Goal: Information Seeking & Learning: Learn about a topic

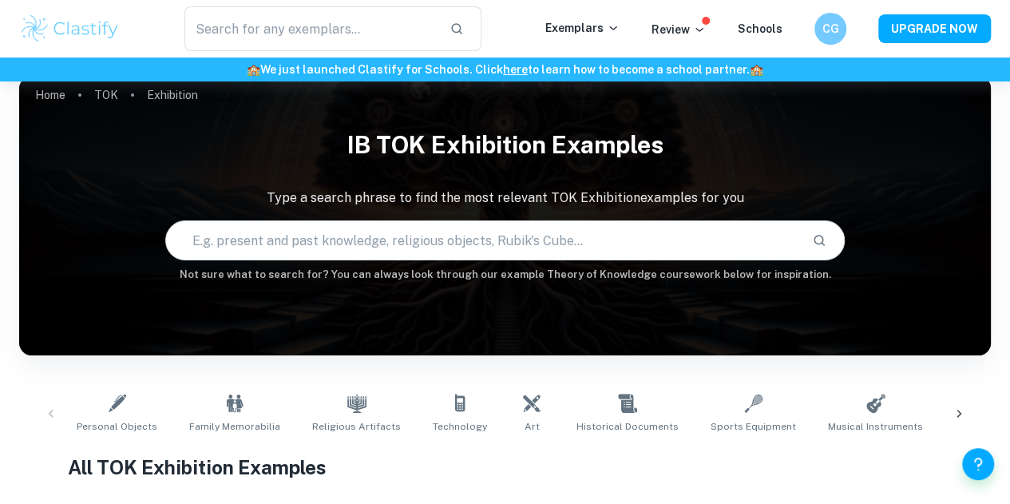
scroll to position [18, 0]
click at [254, 232] on input "text" at bounding box center [483, 240] width 634 height 45
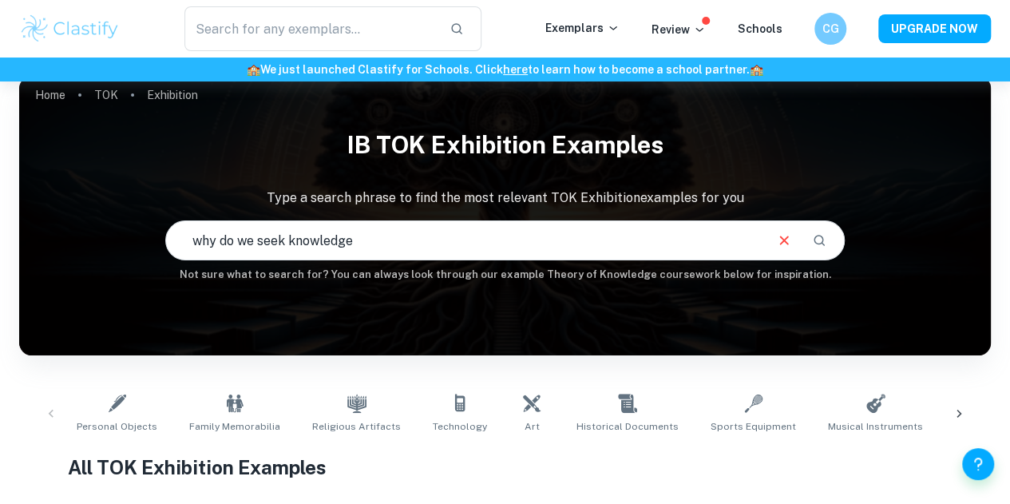
type input "why do we seek knowledge"
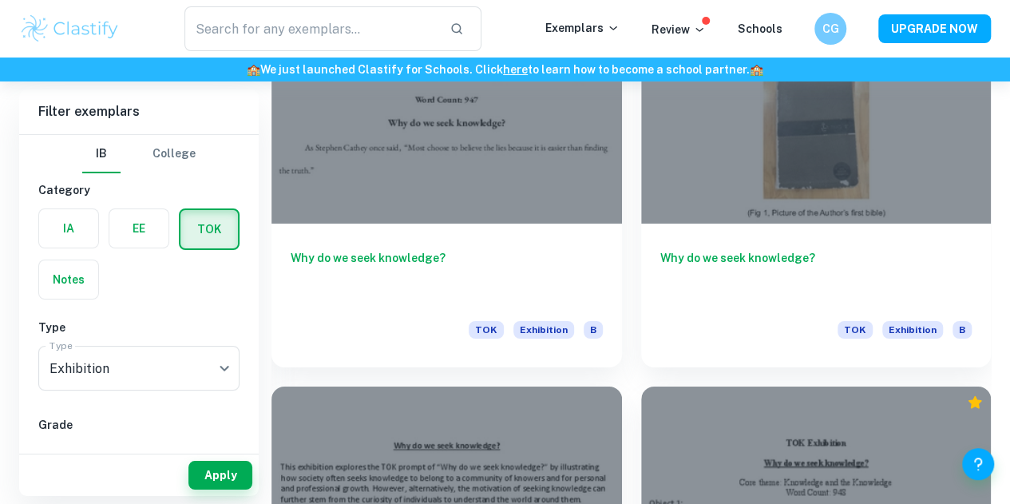
scroll to position [2704, 0]
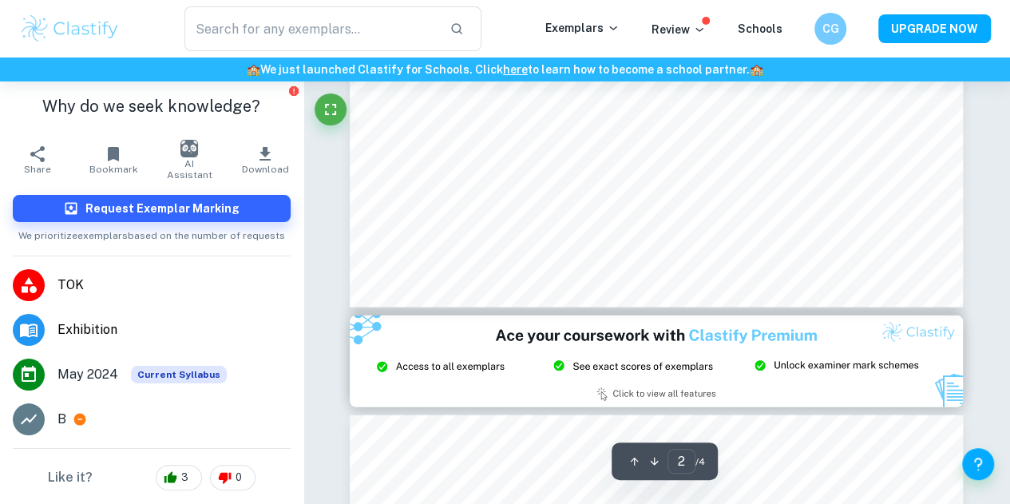
type input "3"
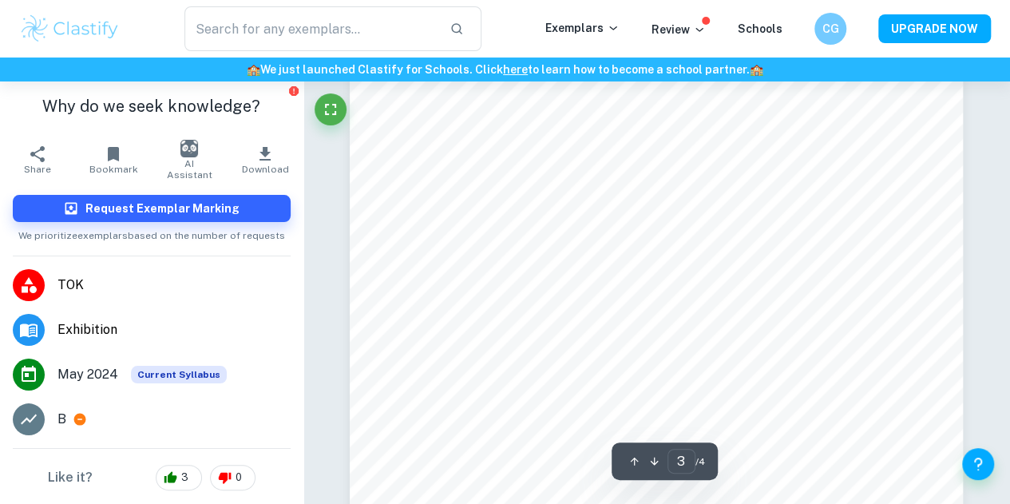
scroll to position [2294, 0]
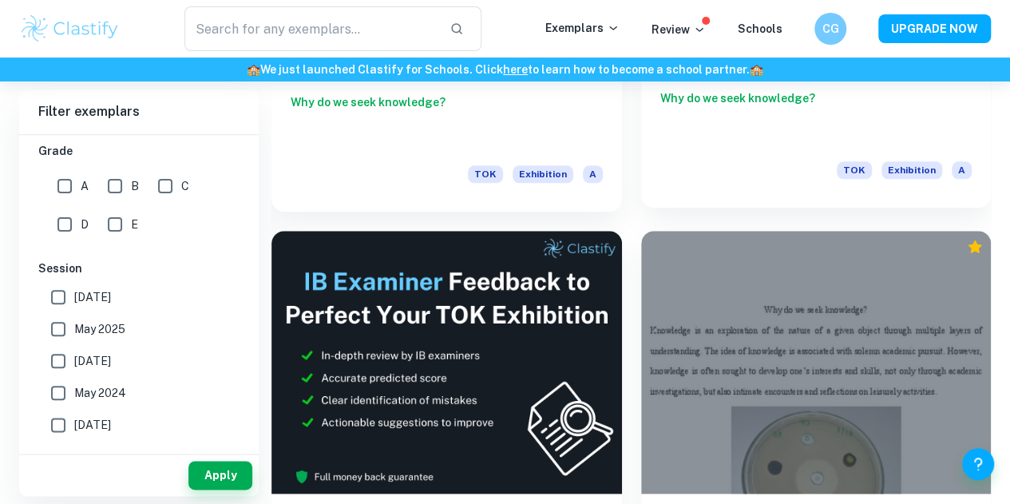
scroll to position [733, 0]
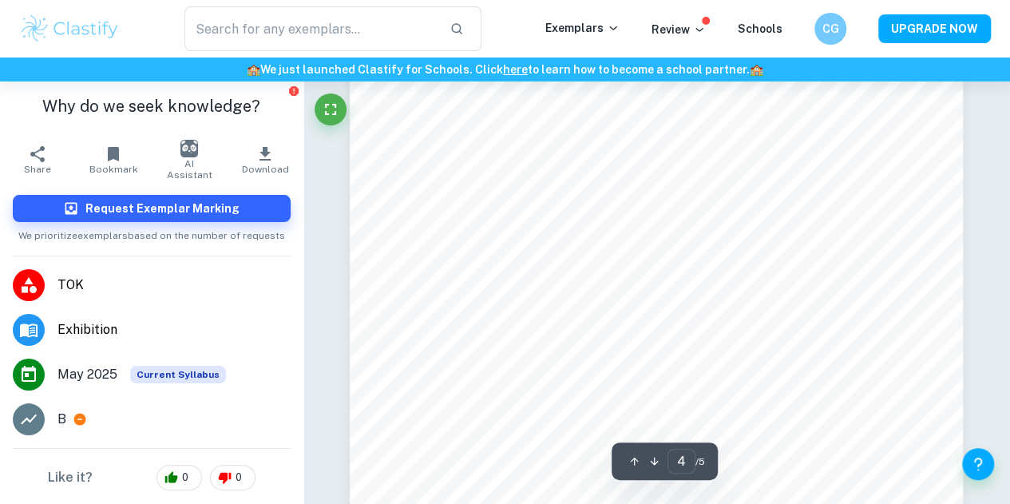
scroll to position [3159, 0]
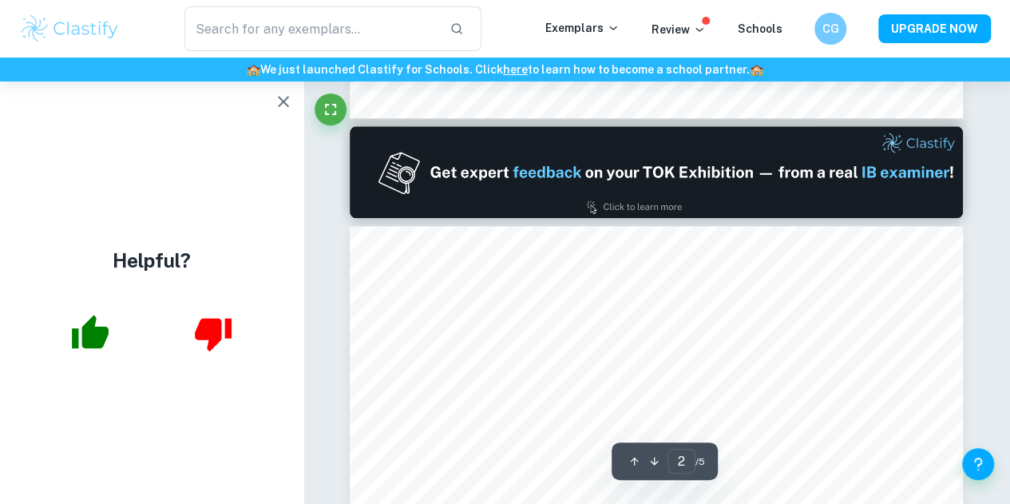
type input "1"
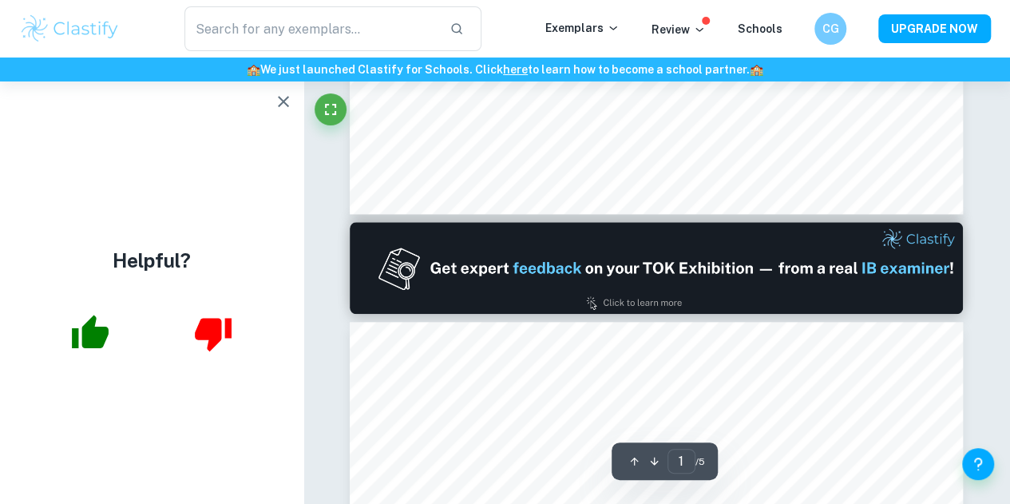
scroll to position [745, 0]
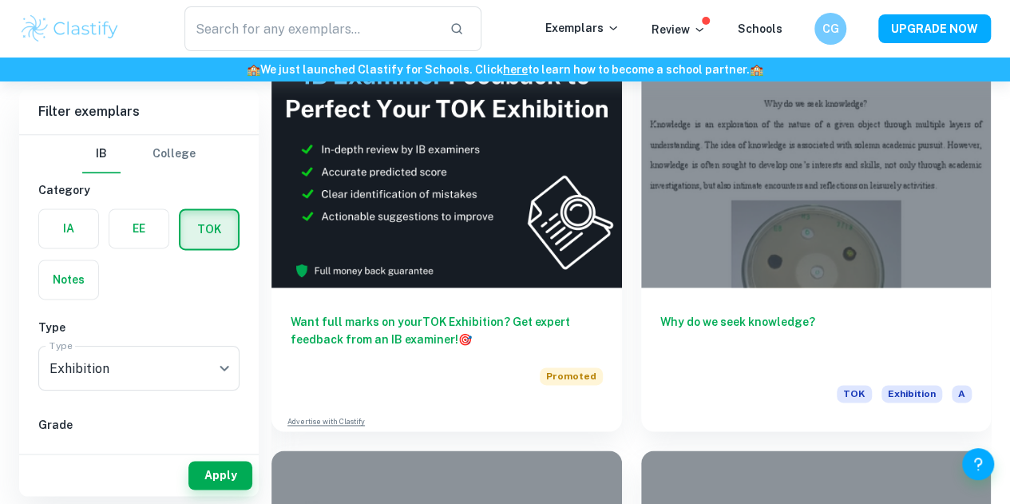
scroll to position [1046, 0]
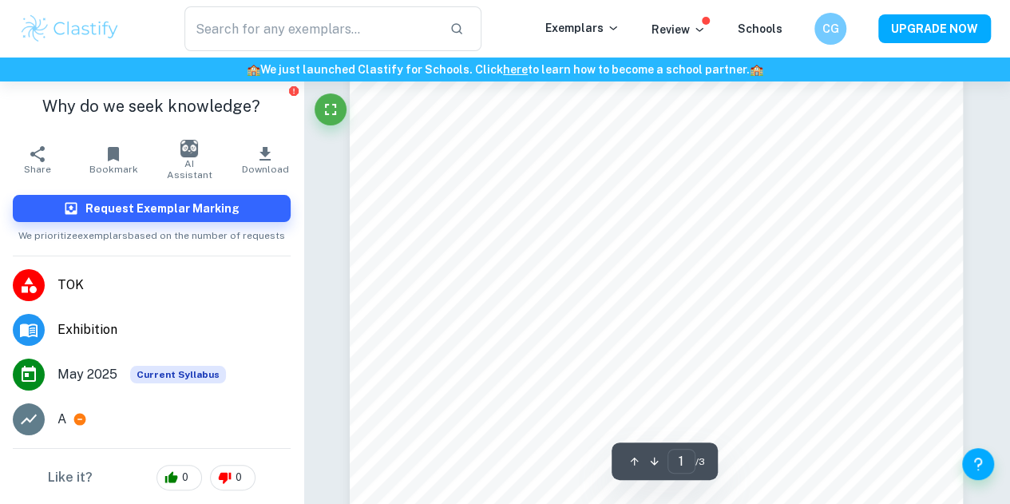
scroll to position [145, 0]
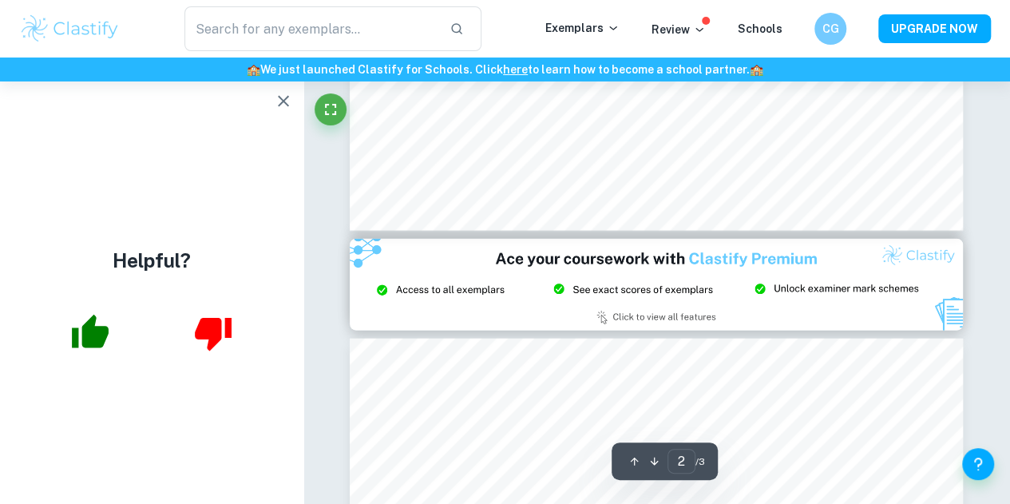
type input "3"
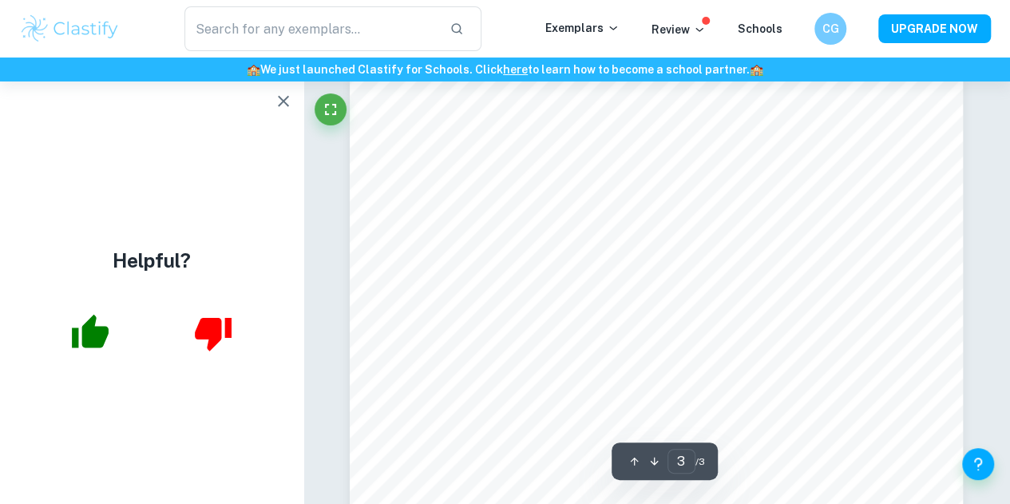
scroll to position [1991, 0]
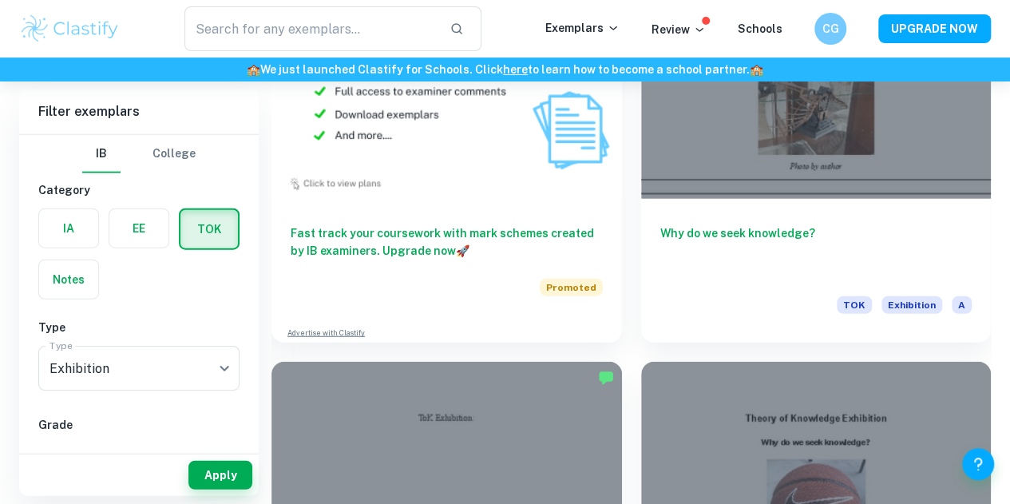
scroll to position [2017, 0]
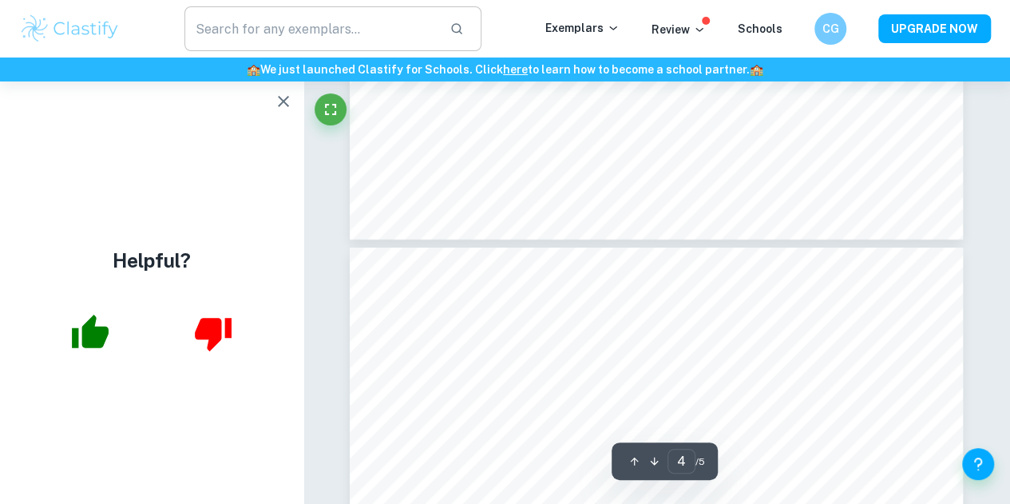
scroll to position [2678, 0]
click at [278, 104] on icon "button" at bounding box center [283, 101] width 19 height 19
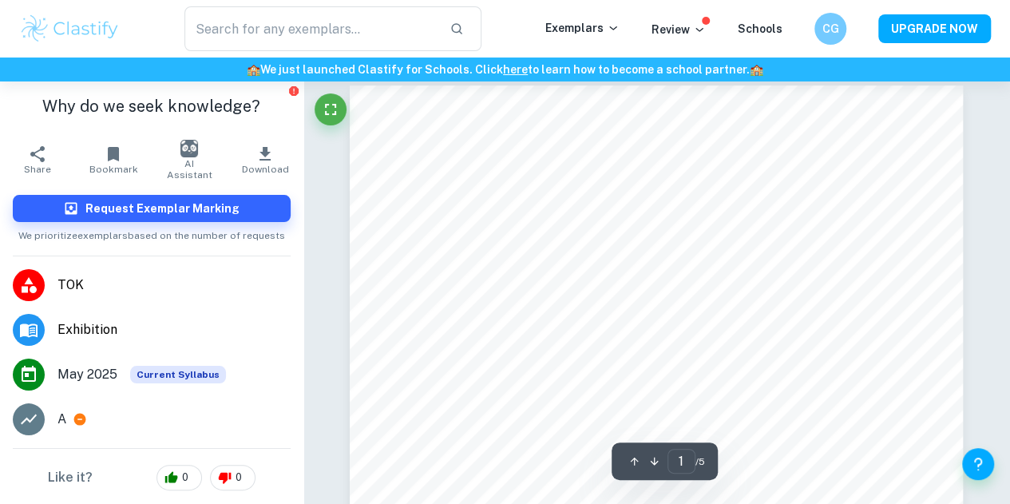
scroll to position [0, 0]
type input "4"
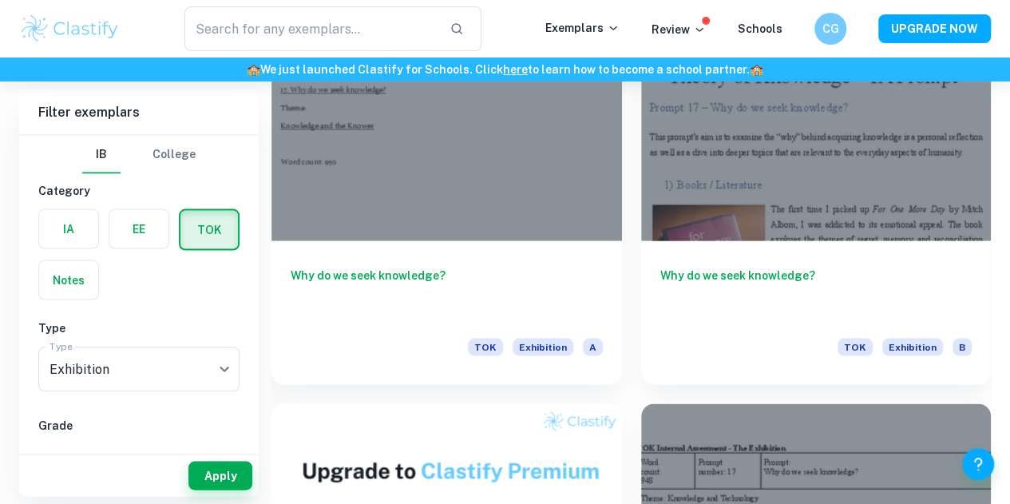
scroll to position [1411, 0]
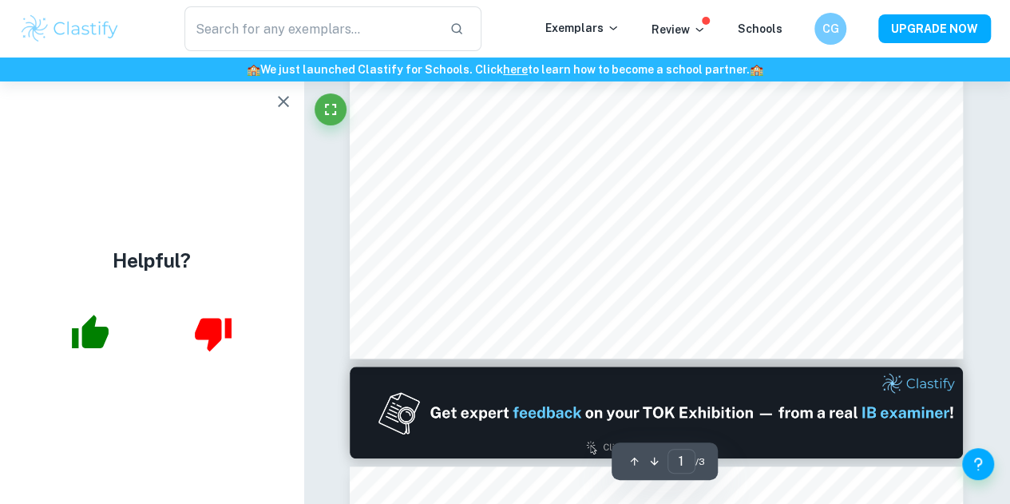
scroll to position [528, 0]
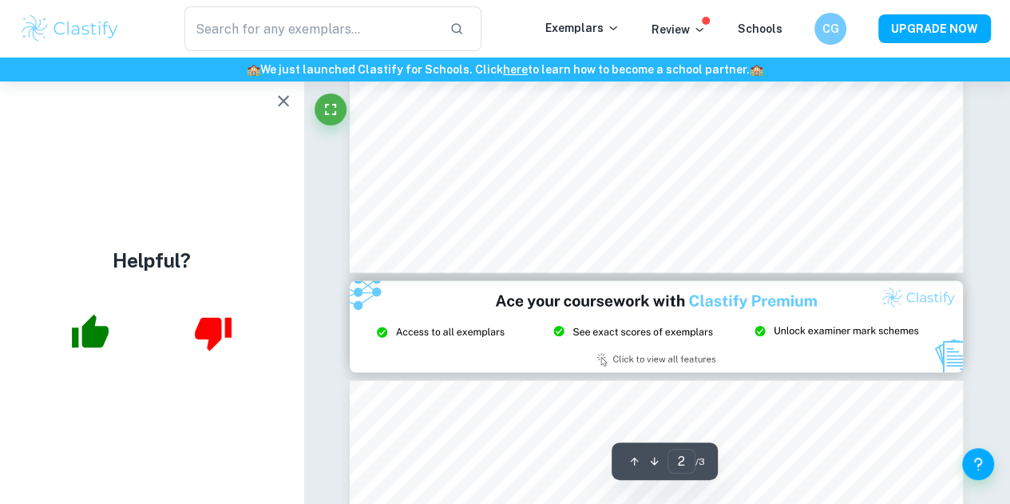
type input "3"
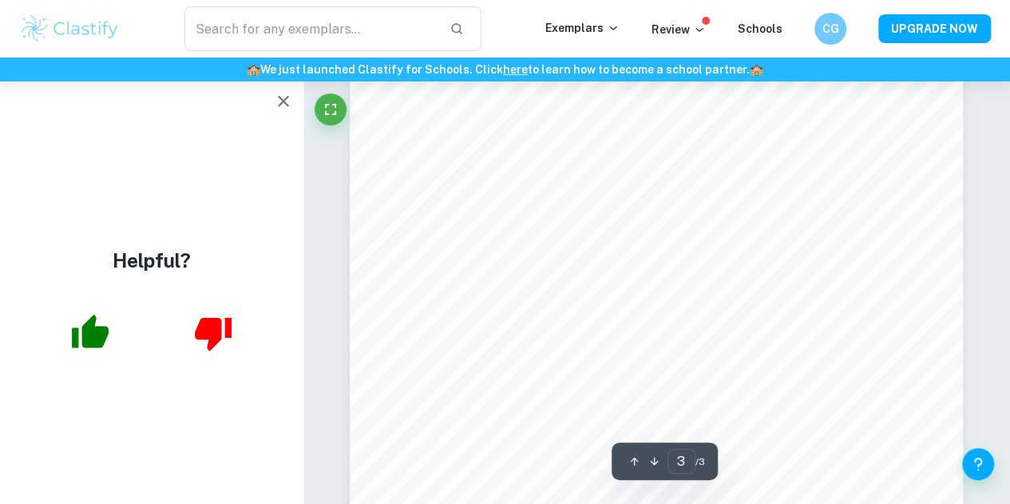
scroll to position [2066, 0]
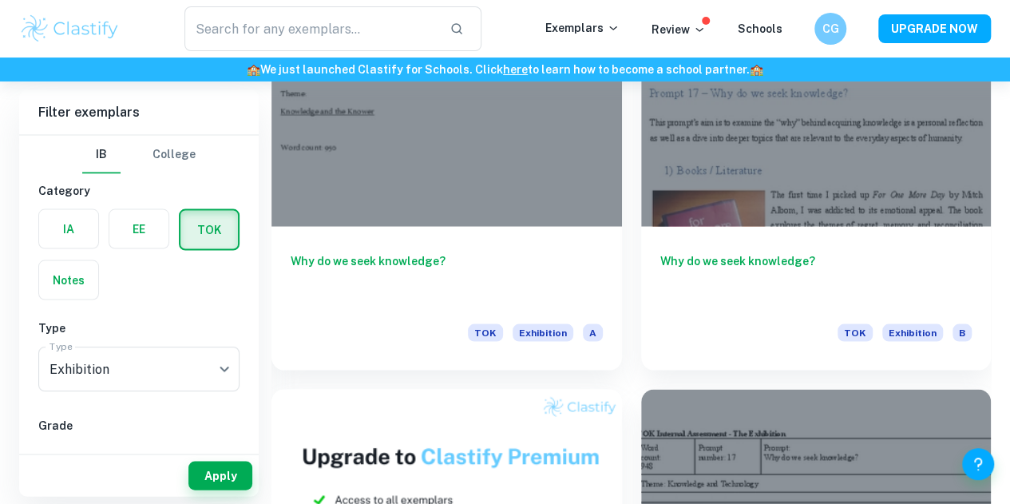
scroll to position [1428, 0]
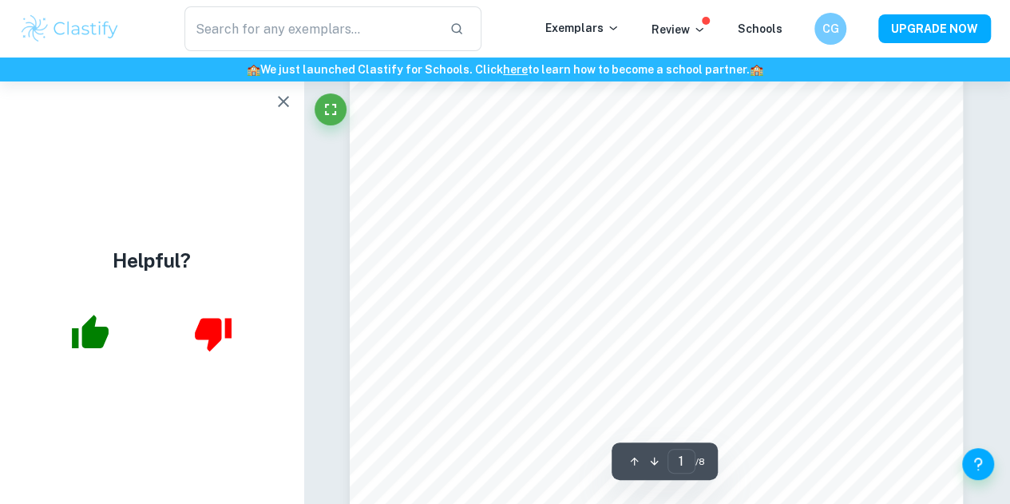
scroll to position [376, 0]
click at [286, 93] on icon "button" at bounding box center [283, 101] width 19 height 19
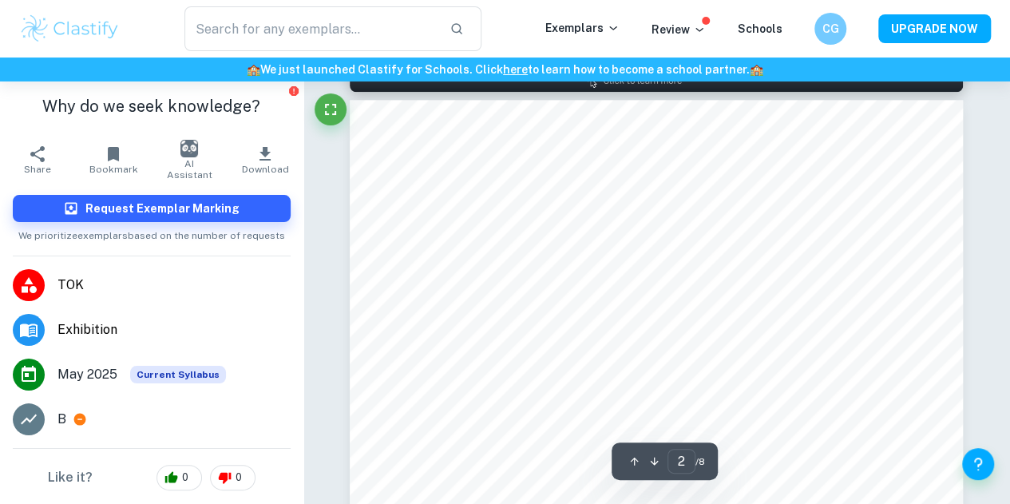
scroll to position [956, 0]
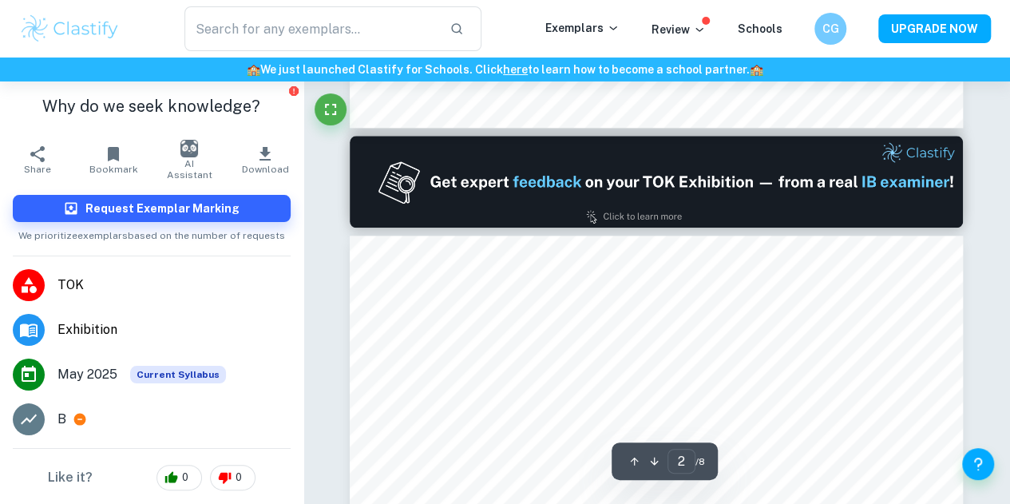
type input "1"
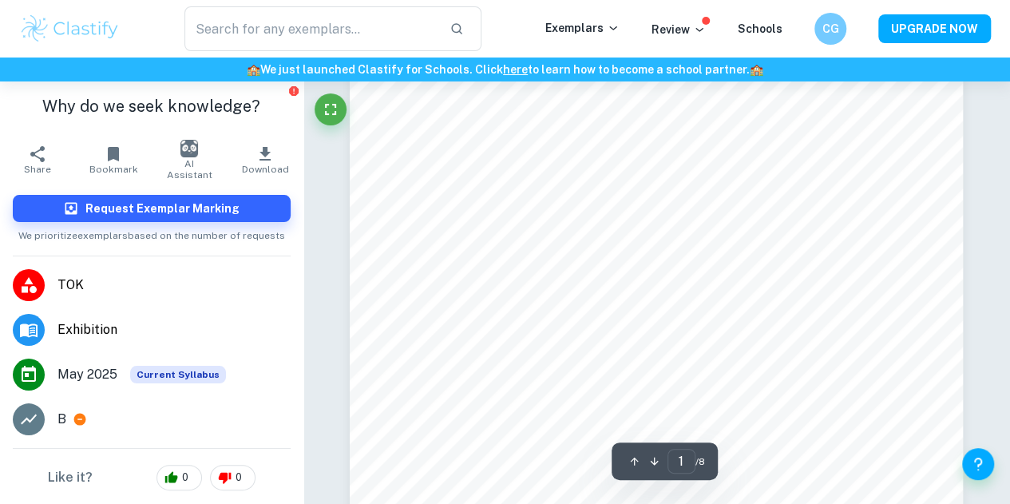
scroll to position [324, 0]
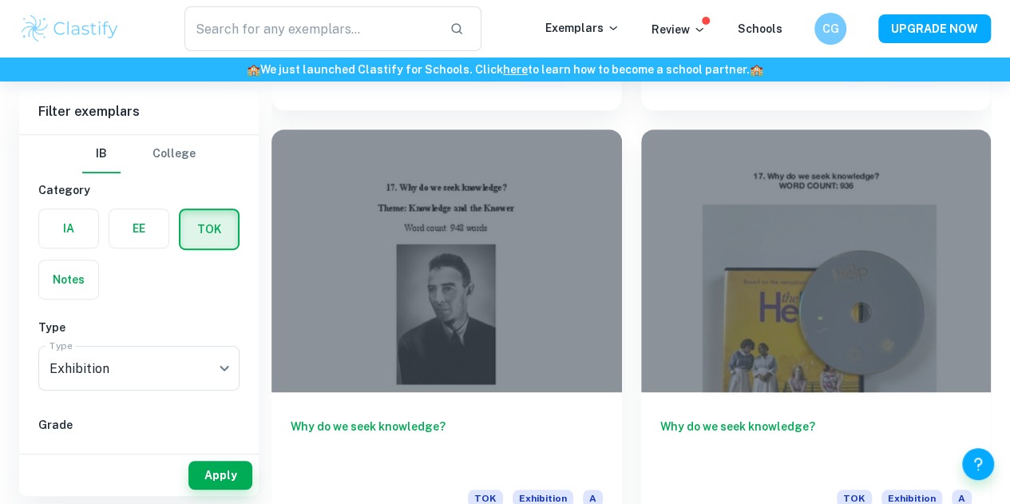
scroll to position [3390, 0]
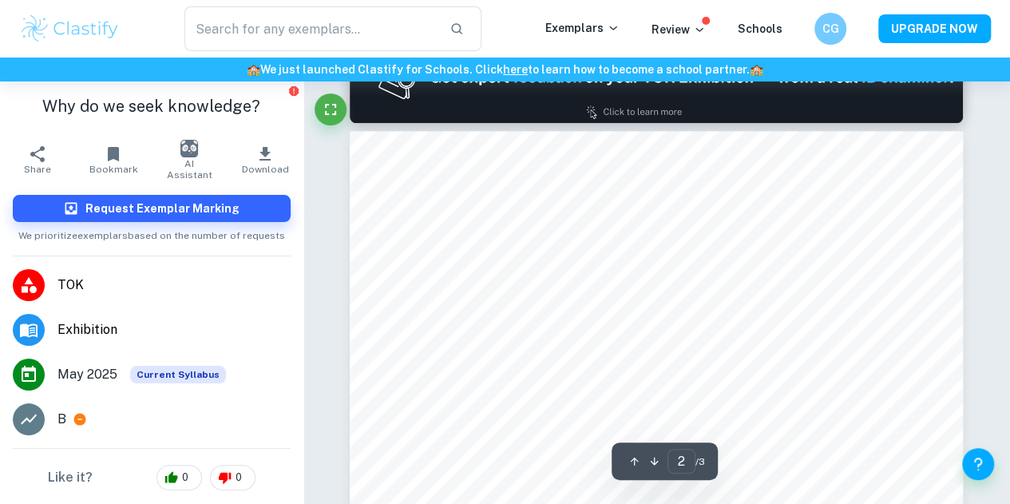
scroll to position [804, 0]
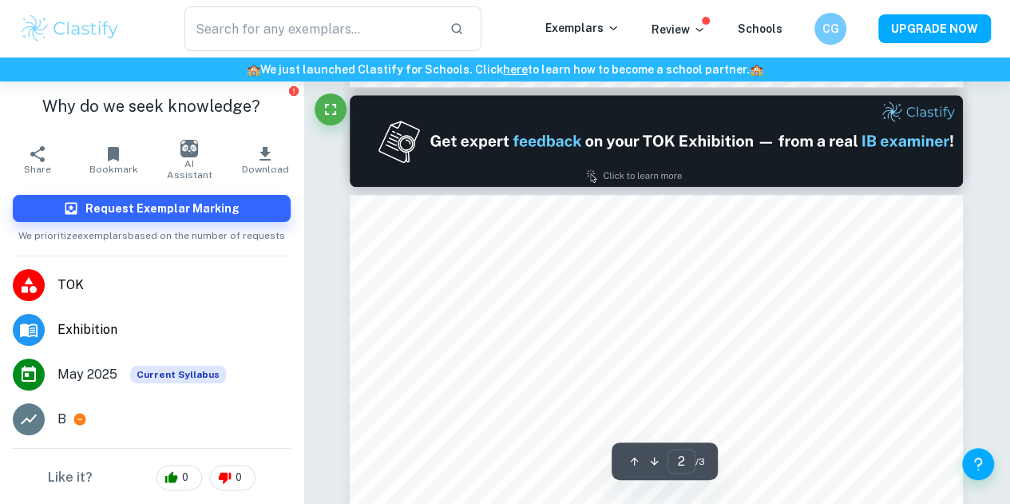
type input "1"
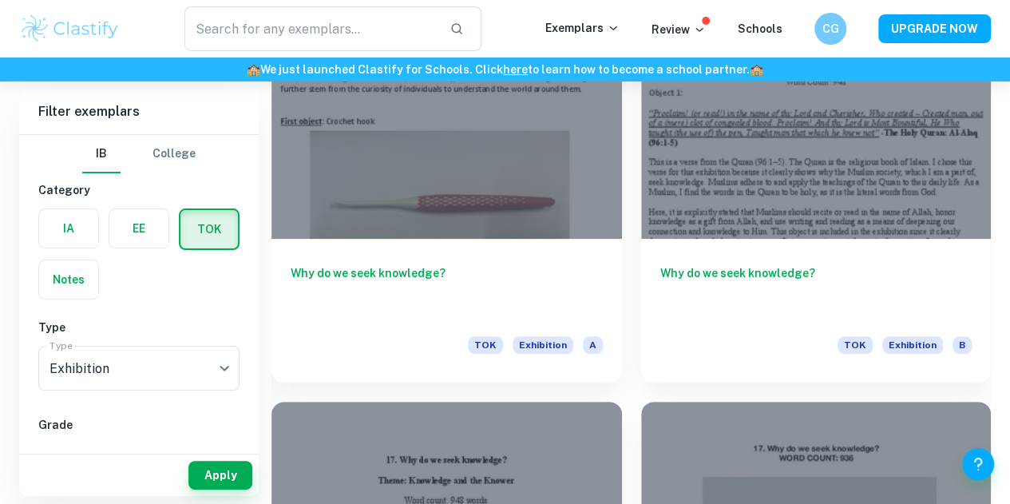
scroll to position [3073, 0]
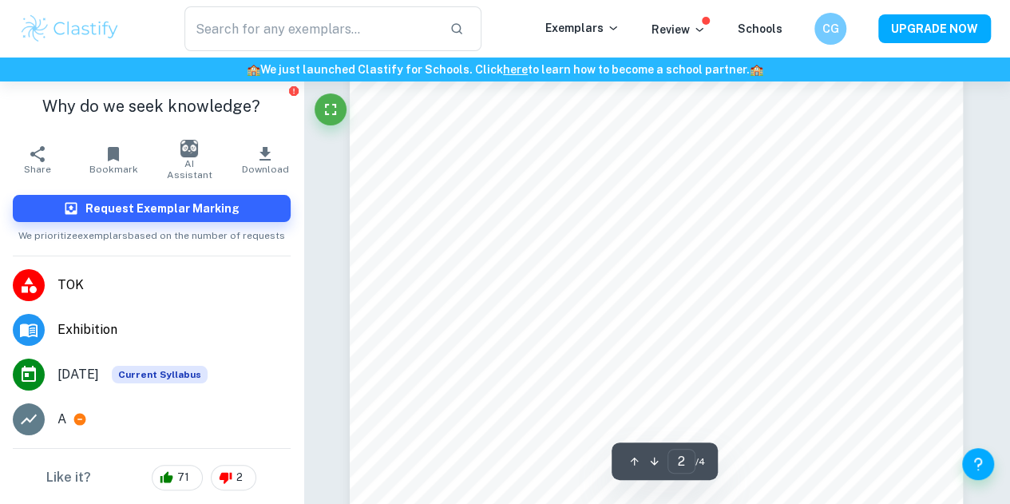
scroll to position [1059, 0]
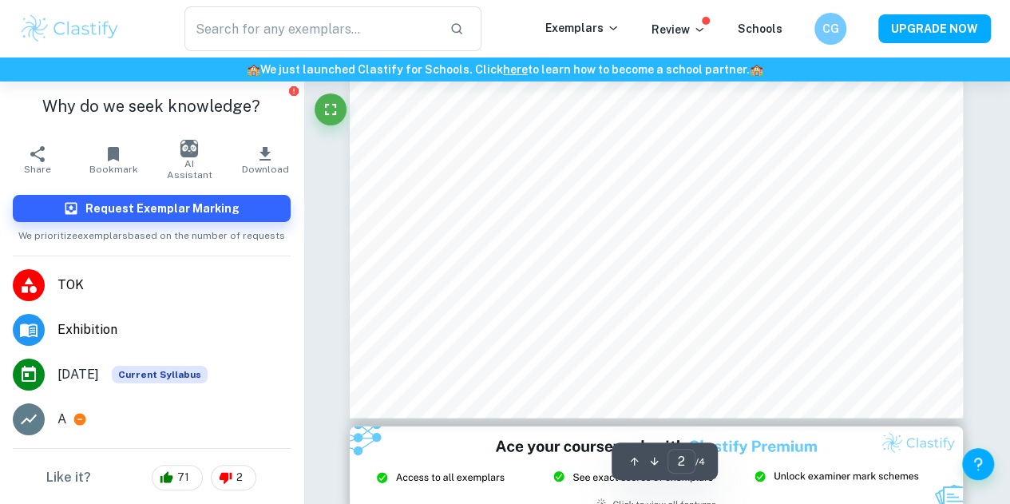
type input "3"
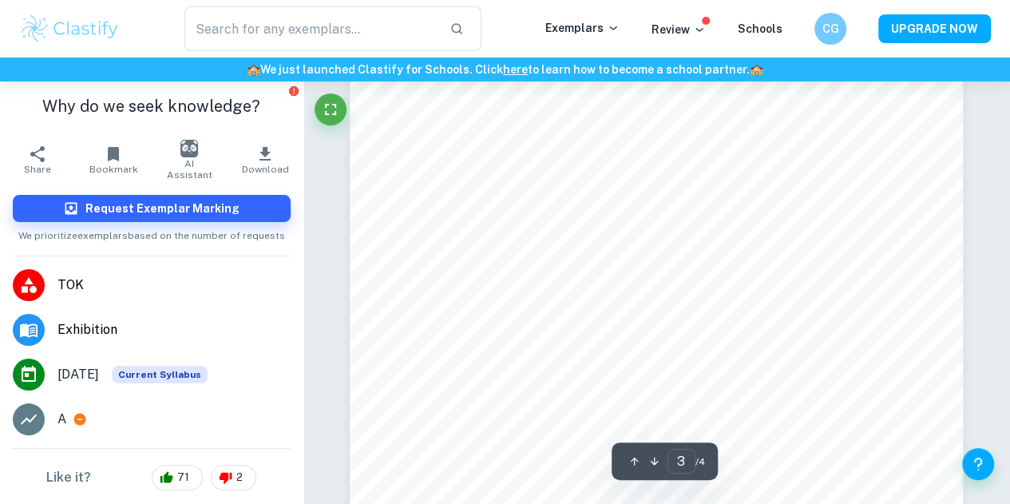
scroll to position [2039, 0]
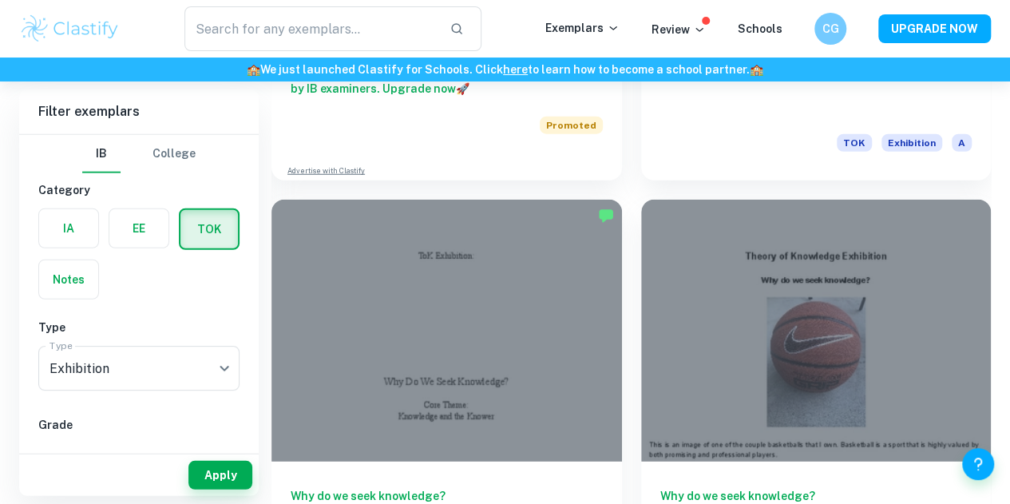
scroll to position [2040, 0]
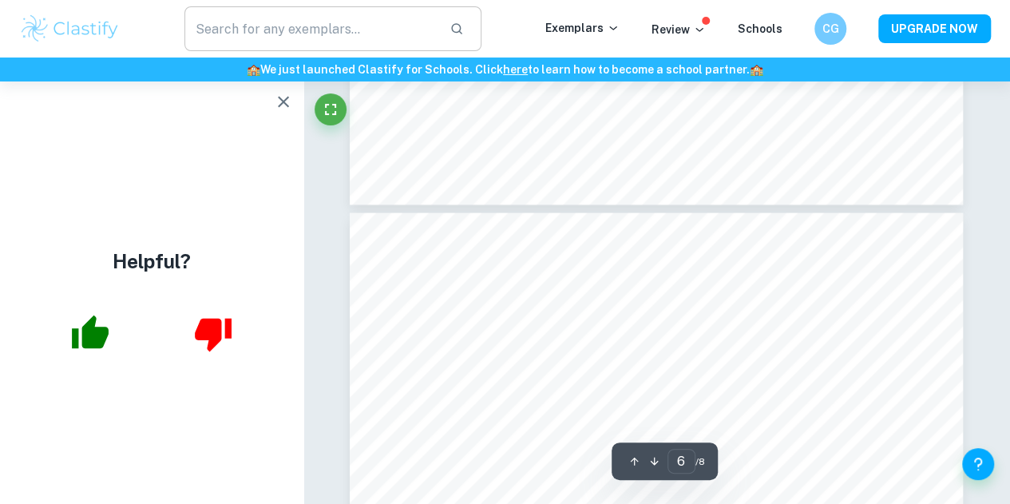
scroll to position [4463, 0]
click at [294, 90] on button "button" at bounding box center [284, 101] width 32 height 32
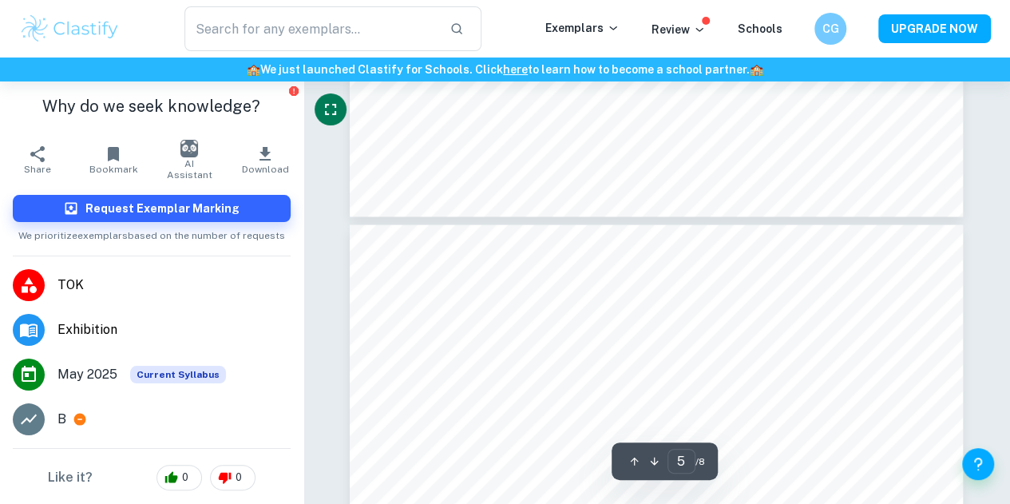
type input "6"
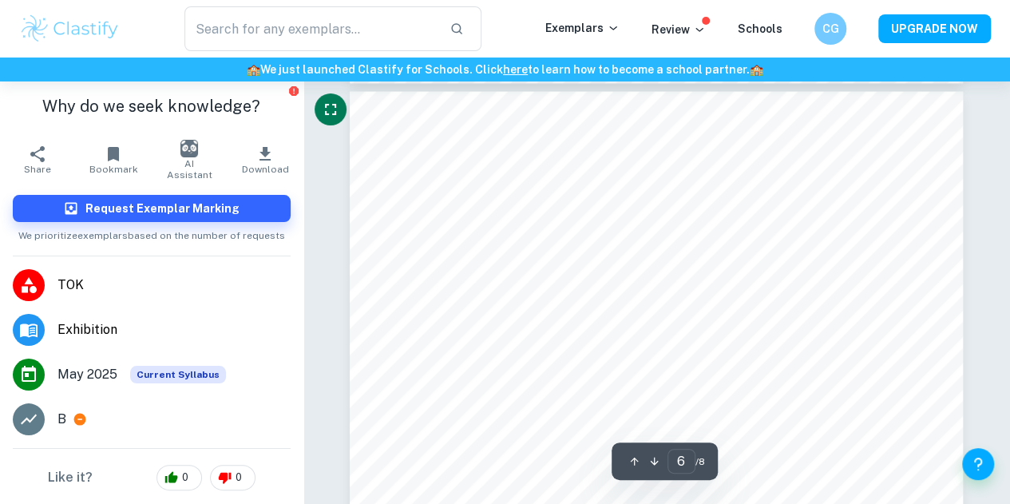
scroll to position [4584, 0]
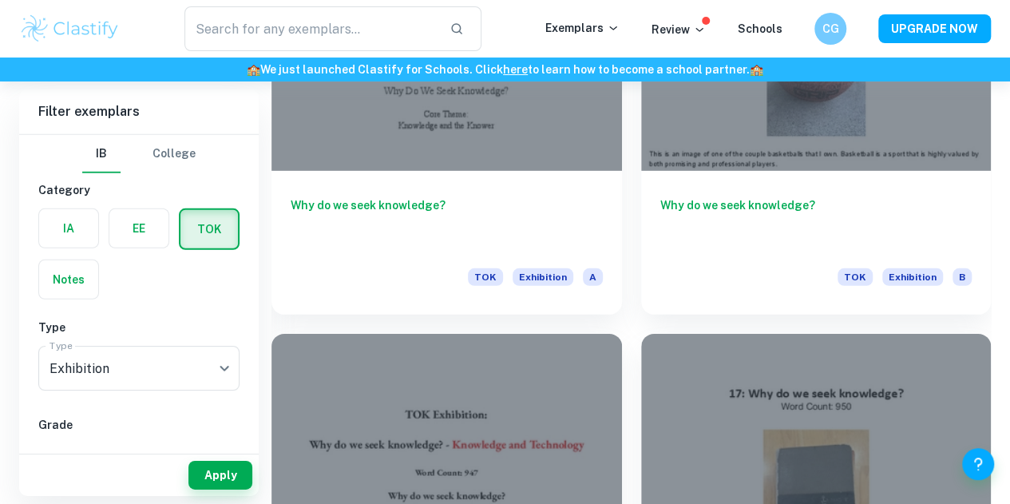
scroll to position [2333, 0]
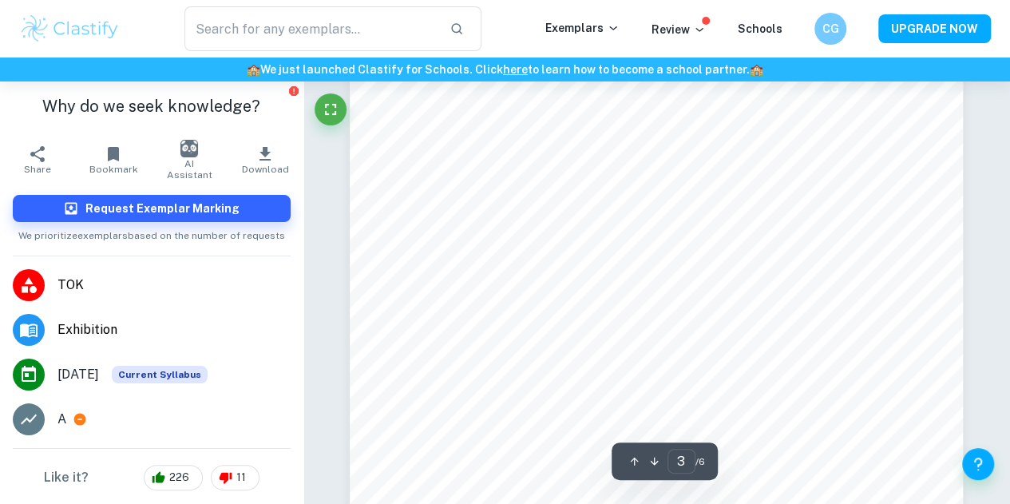
scroll to position [2190, 0]
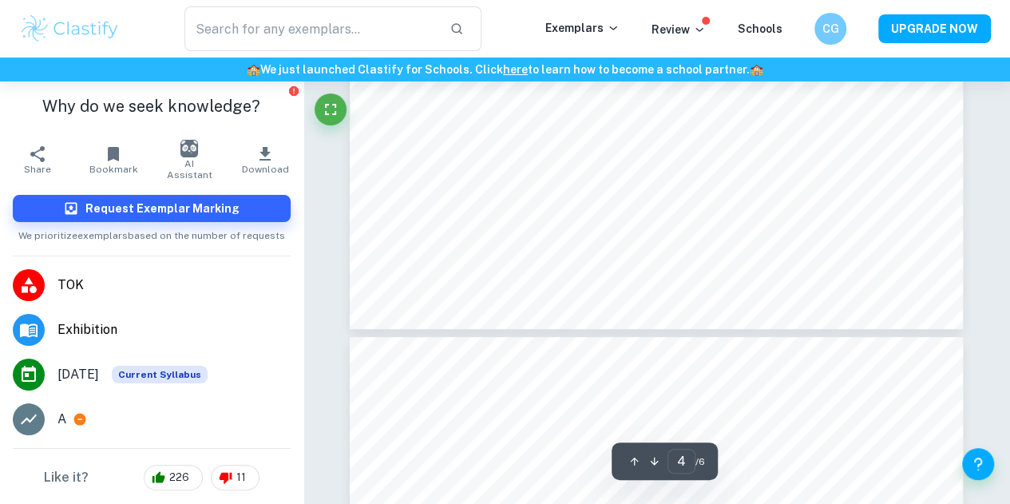
type input "5"
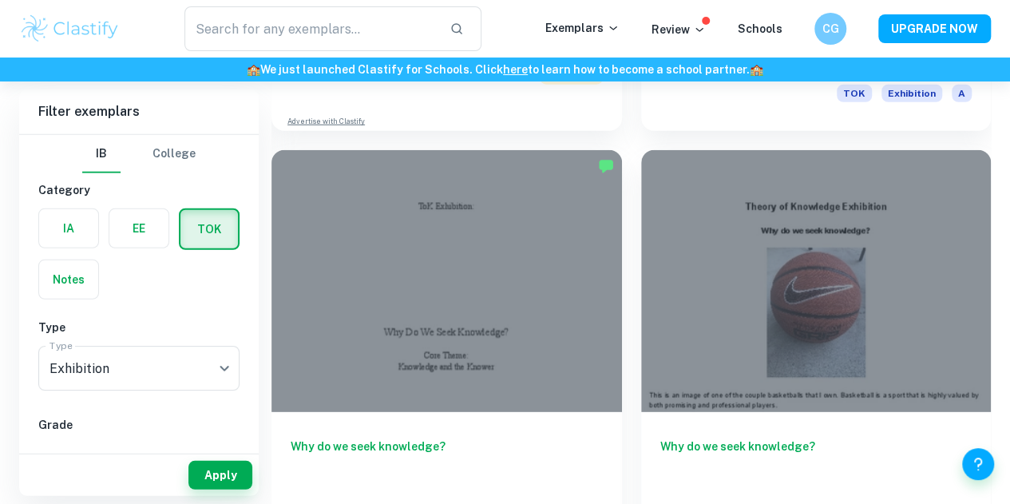
scroll to position [2270, 0]
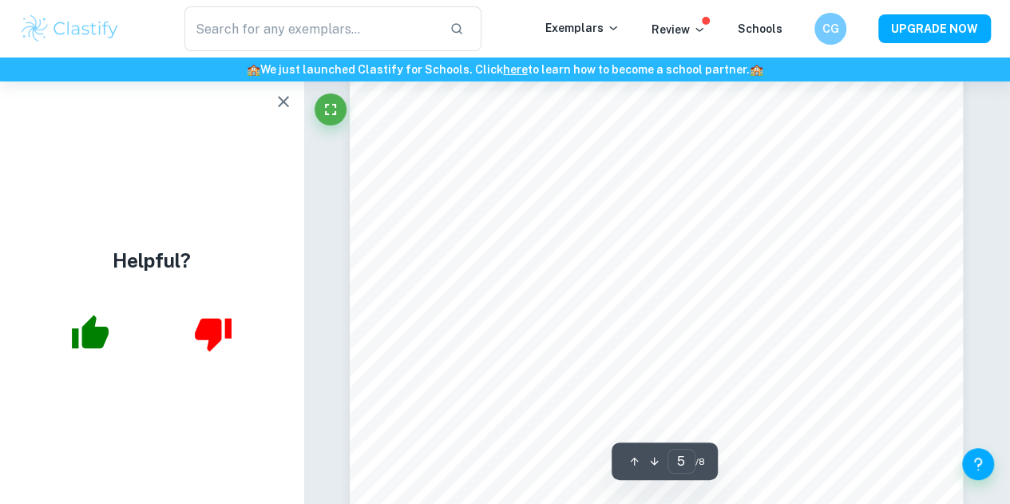
scroll to position [4047, 0]
type input "7"
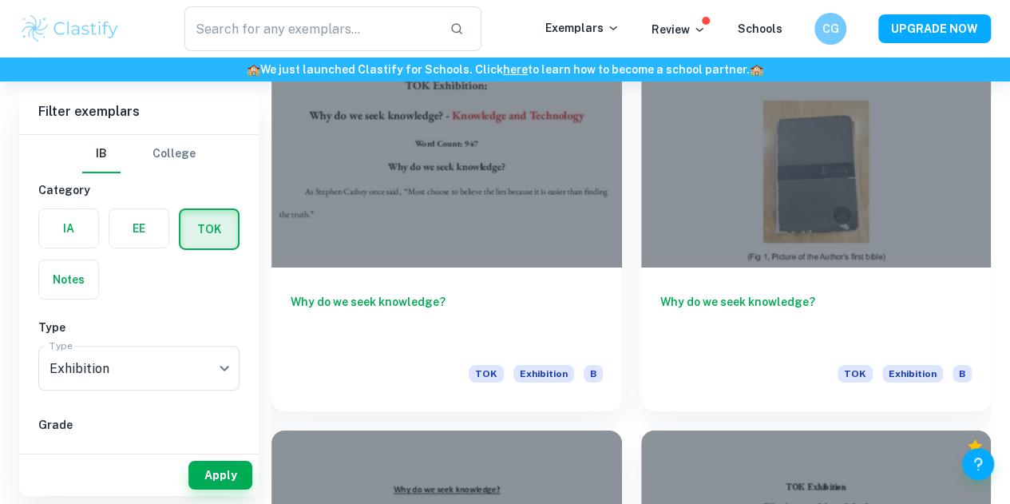
scroll to position [2676, 0]
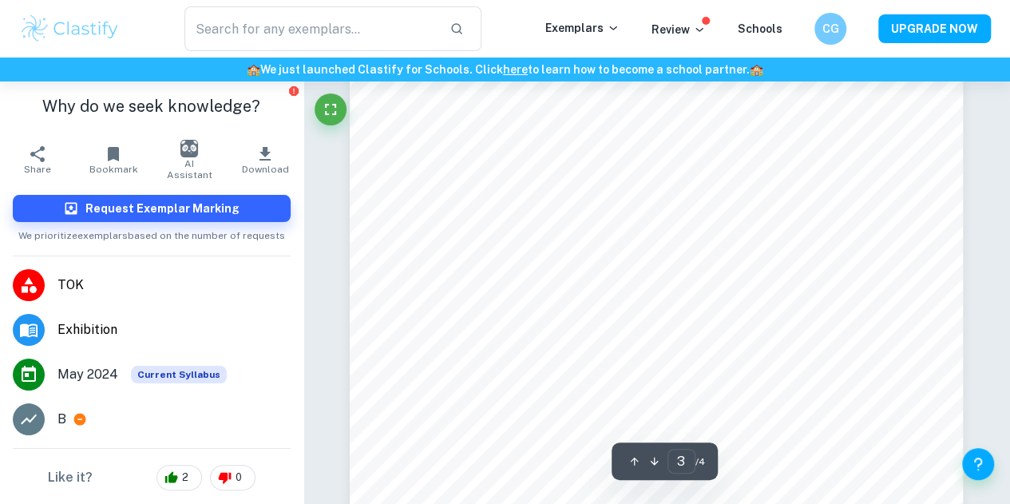
scroll to position [2157, 0]
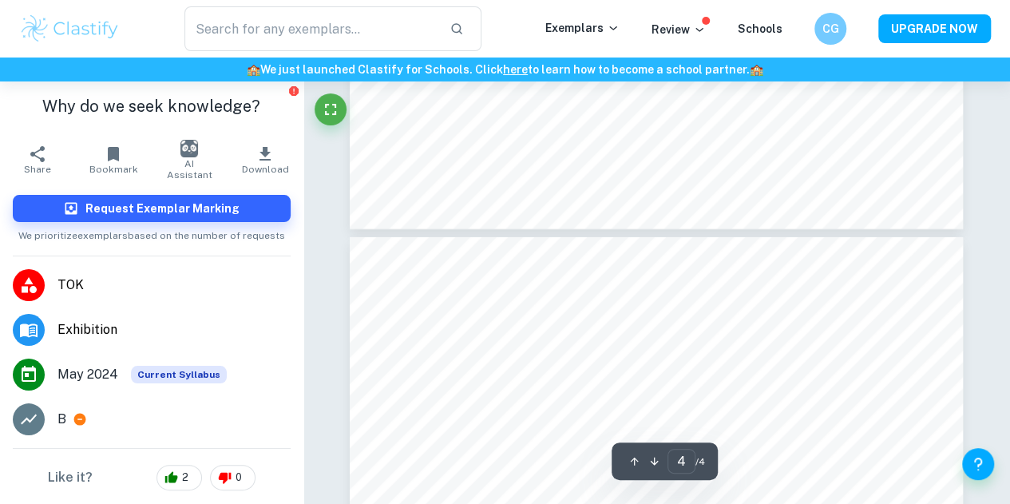
type input "3"
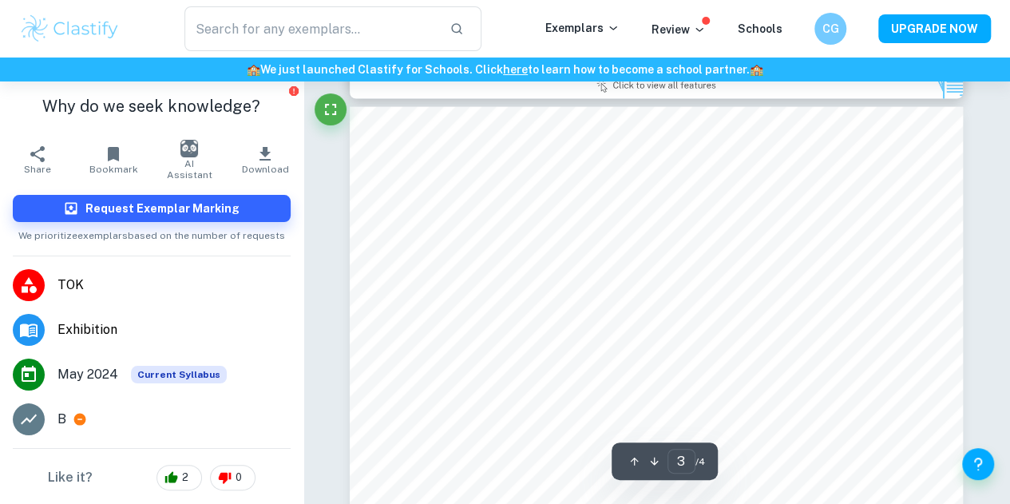
scroll to position [1738, 0]
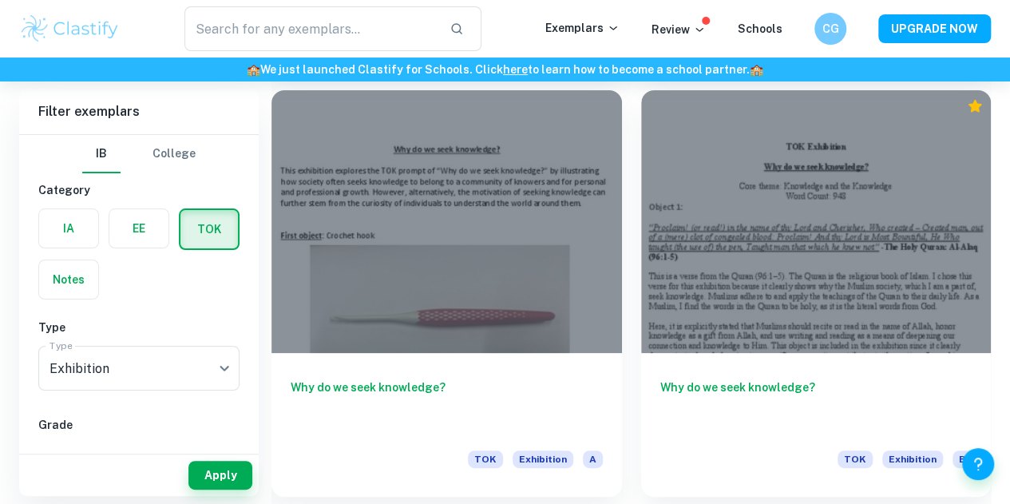
scroll to position [3002, 0]
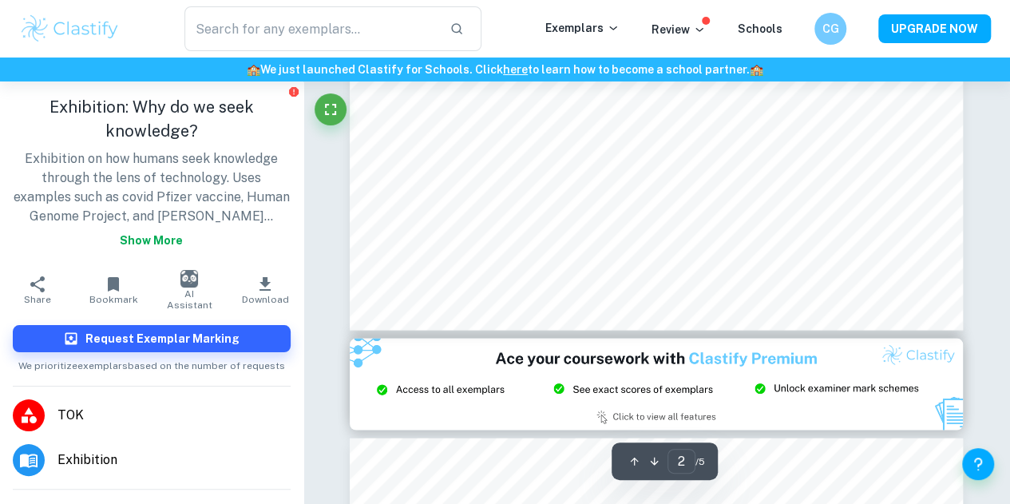
type input "3"
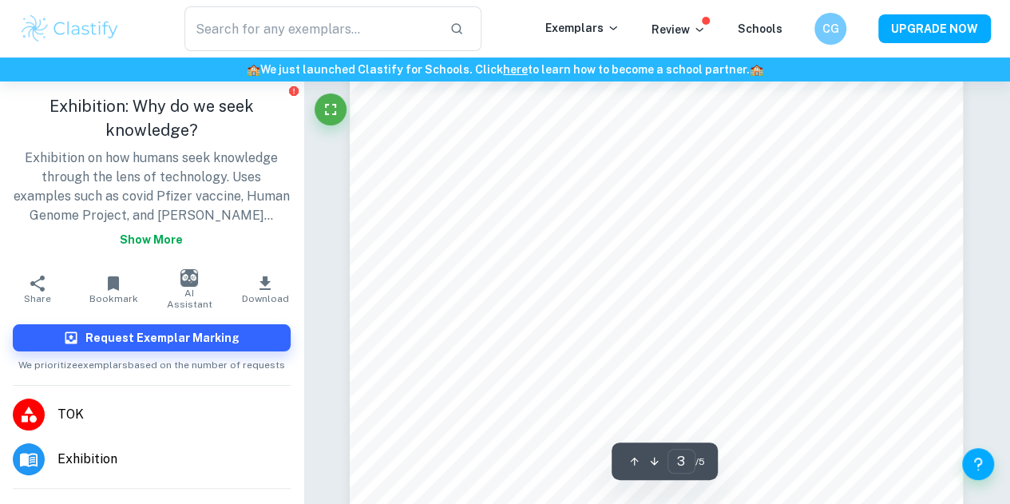
scroll to position [2098, 0]
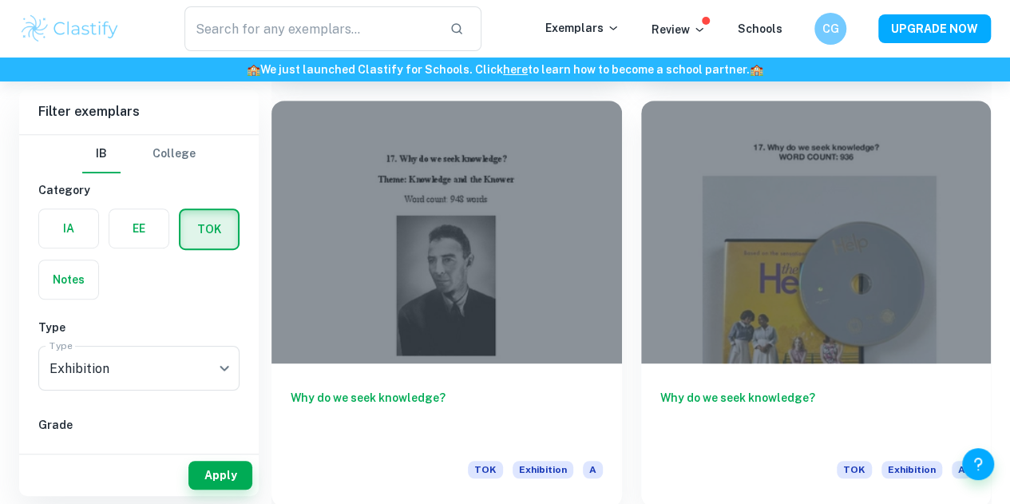
scroll to position [3389, 0]
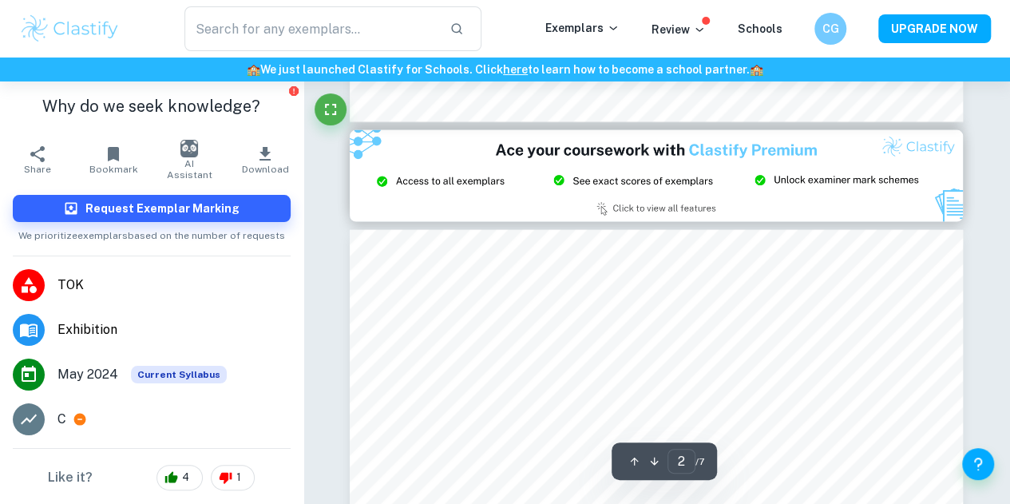
type input "3"
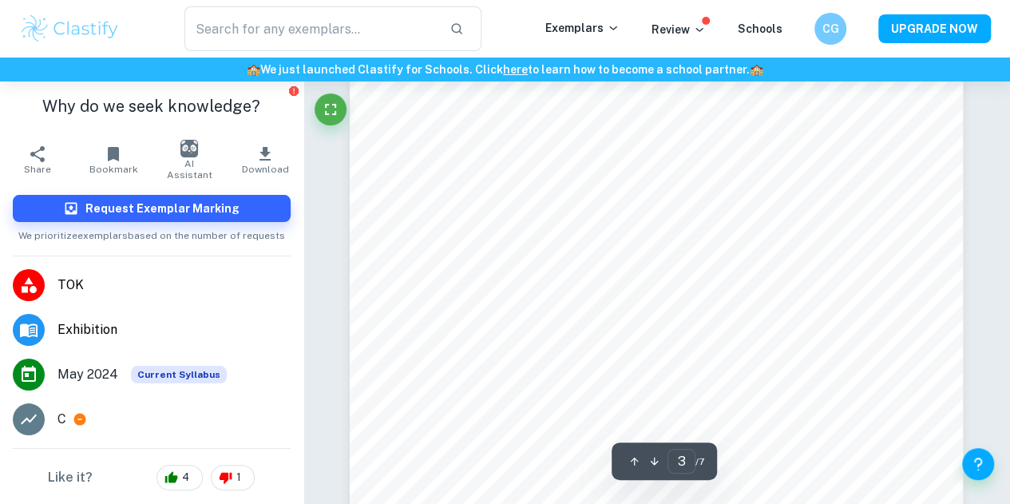
scroll to position [1929, 0]
